Goal: Find specific page/section: Find specific page/section

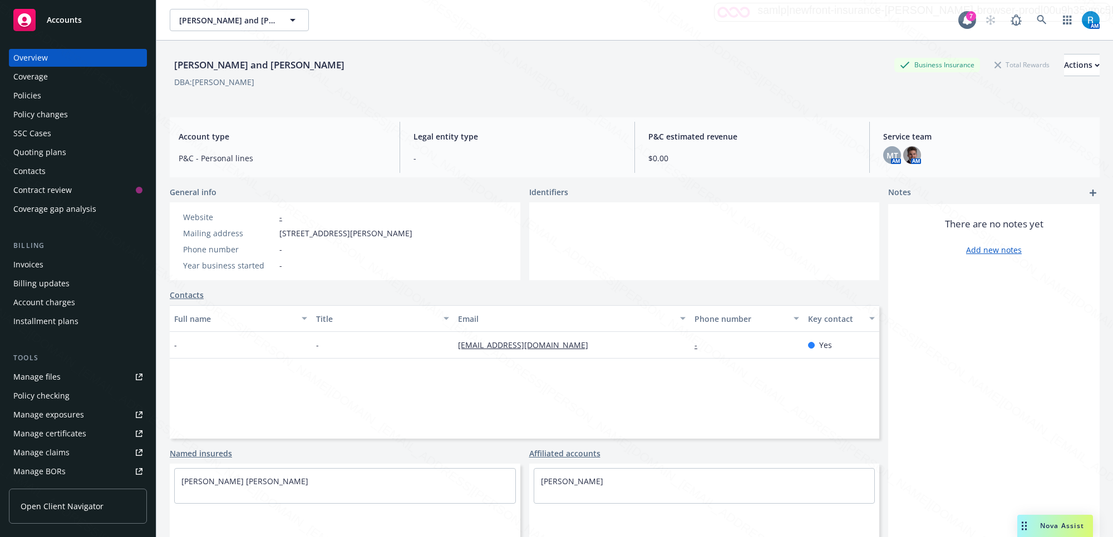
click at [54, 96] on div "Policies" at bounding box center [77, 96] width 129 height 18
